Goal: Task Accomplishment & Management: Use online tool/utility

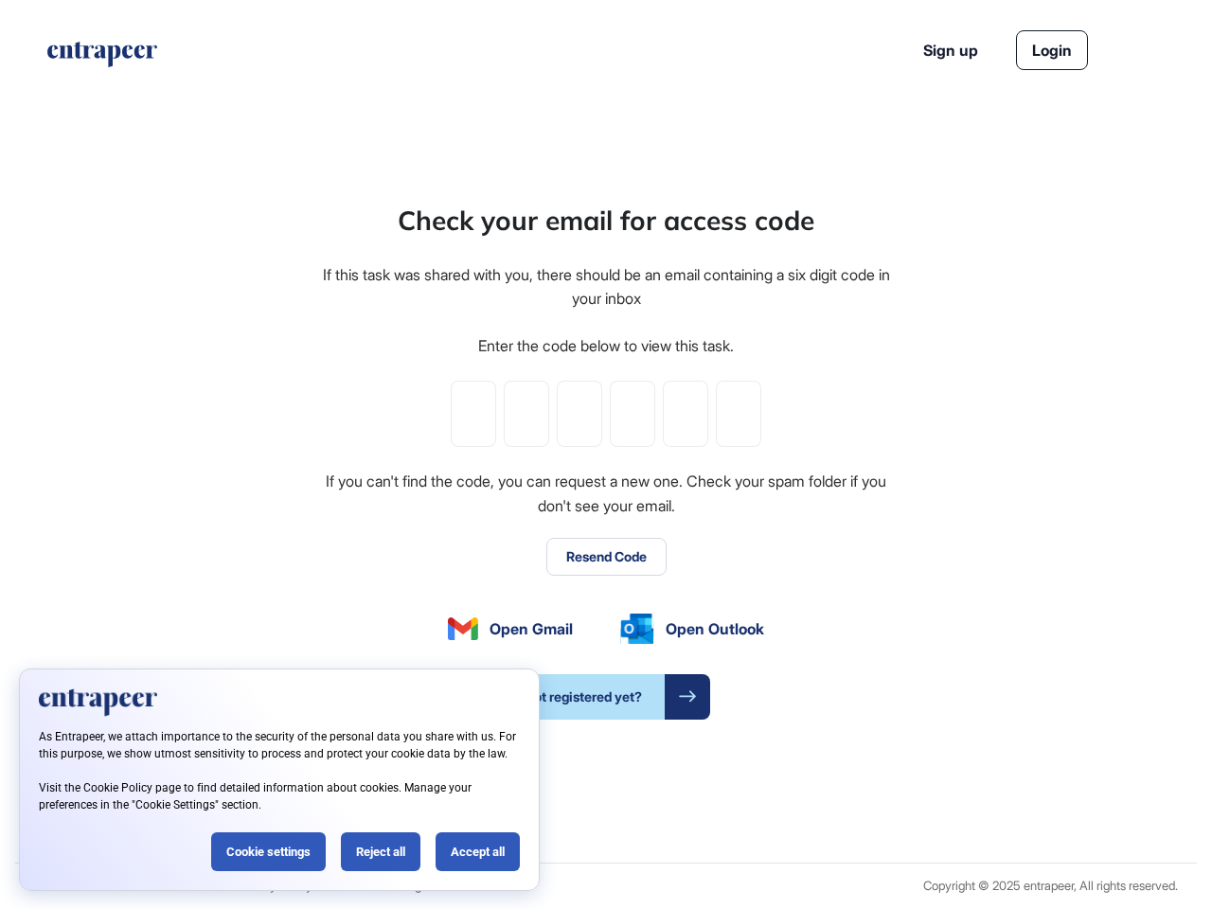
click at [606, 454] on div "Check your email for access code If this task was shared with you, there should…" at bounding box center [606, 460] width 572 height 519
click at [473, 414] on input "tel" at bounding box center [473, 413] width 45 height 66
click at [526, 414] on input "tel" at bounding box center [526, 413] width 45 height 66
click at [579, 414] on input "tel" at bounding box center [579, 413] width 45 height 66
click at [632, 414] on input "tel" at bounding box center [632, 413] width 45 height 66
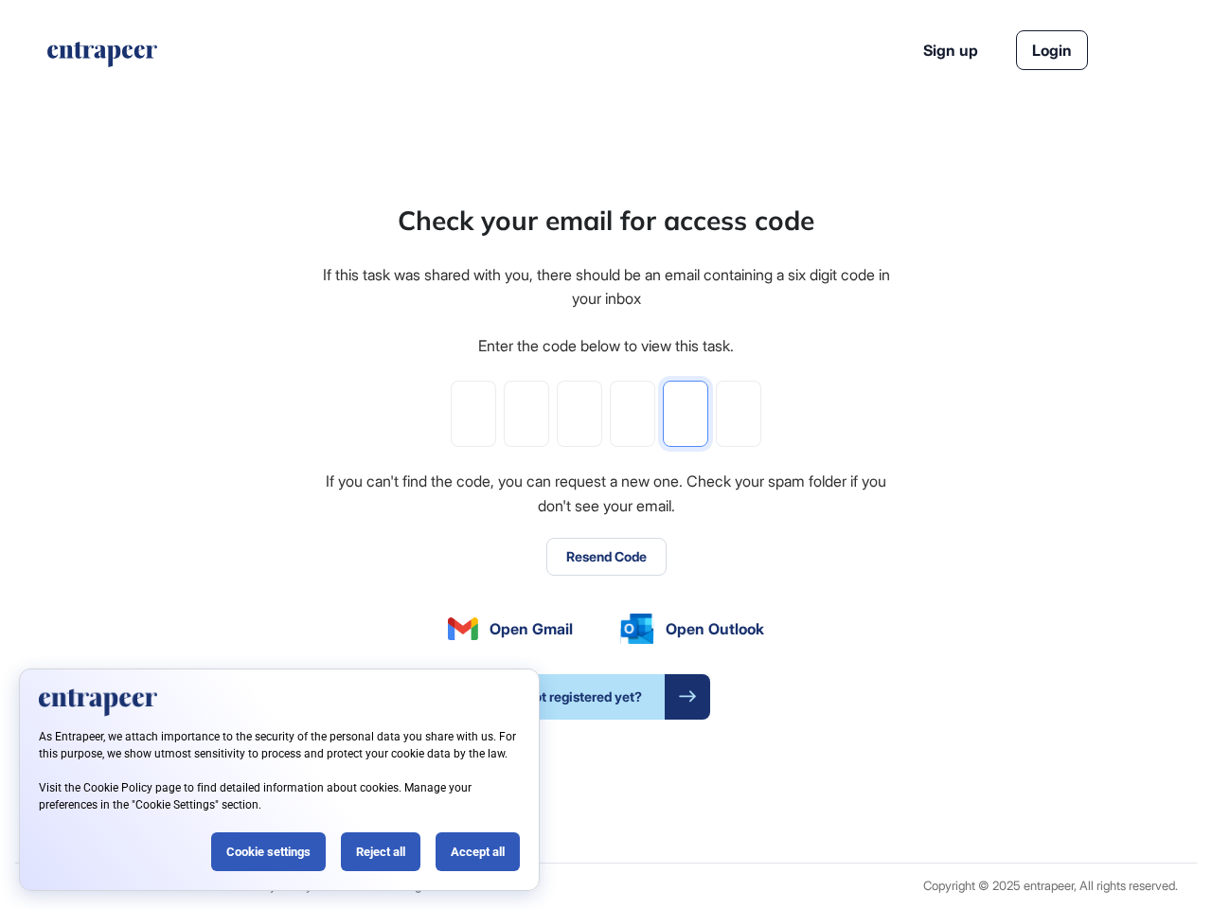
click at [685, 414] on input "tel" at bounding box center [685, 413] width 45 height 66
click at [738, 414] on input "tel" at bounding box center [738, 413] width 45 height 66
click at [606, 557] on button "Resend Code" at bounding box center [606, 557] width 120 height 38
